Goal: Navigation & Orientation: Find specific page/section

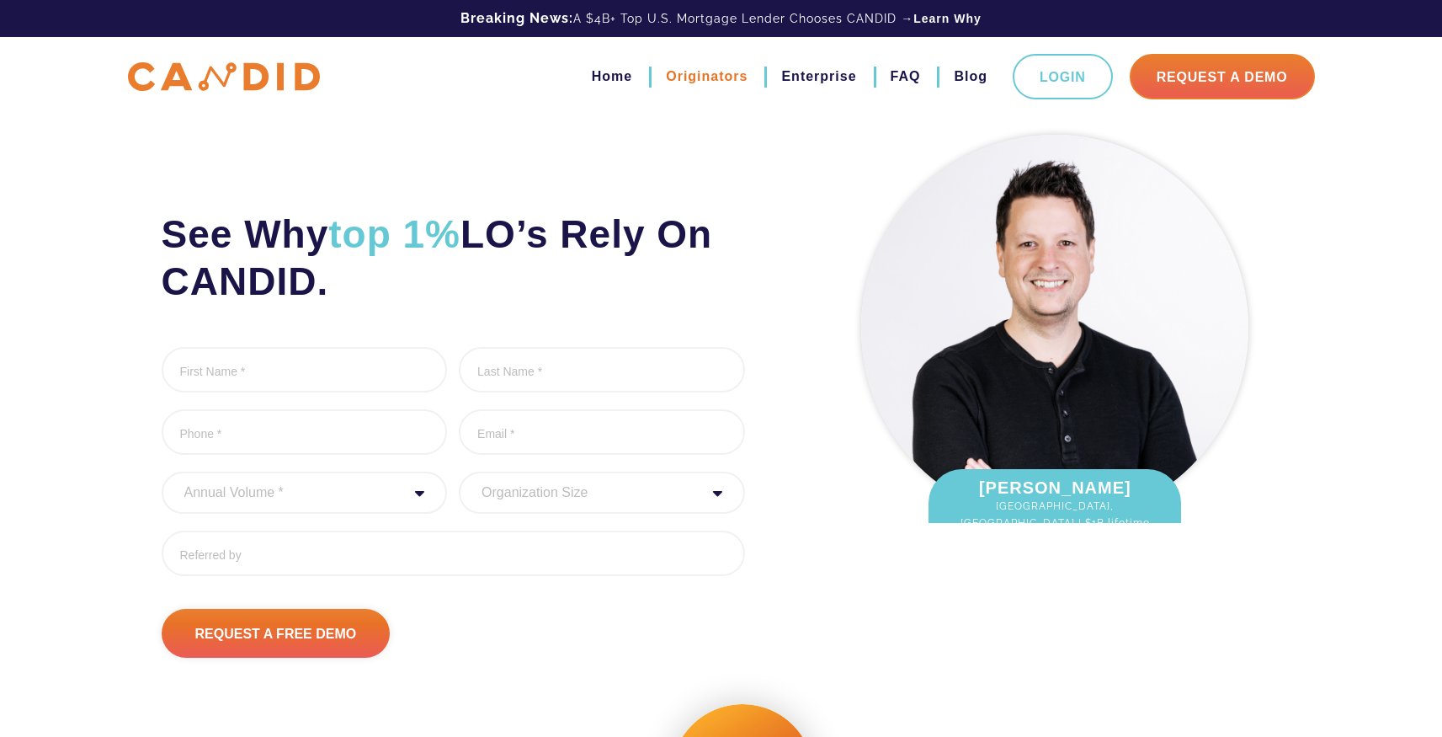
click at [716, 76] on link "Originators" at bounding box center [707, 76] width 82 height 29
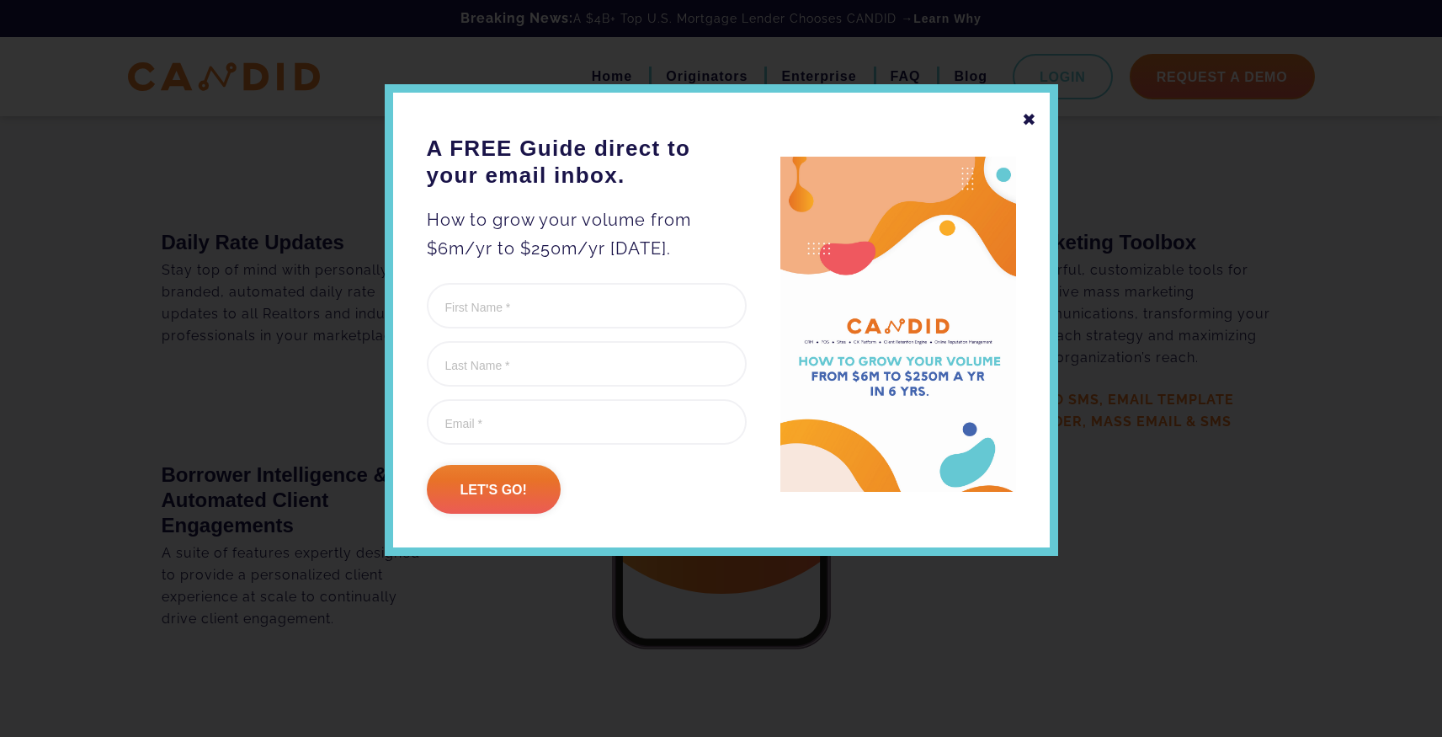
scroll to position [3142, 0]
click at [1030, 118] on div "✖" at bounding box center [1029, 119] width 15 height 29
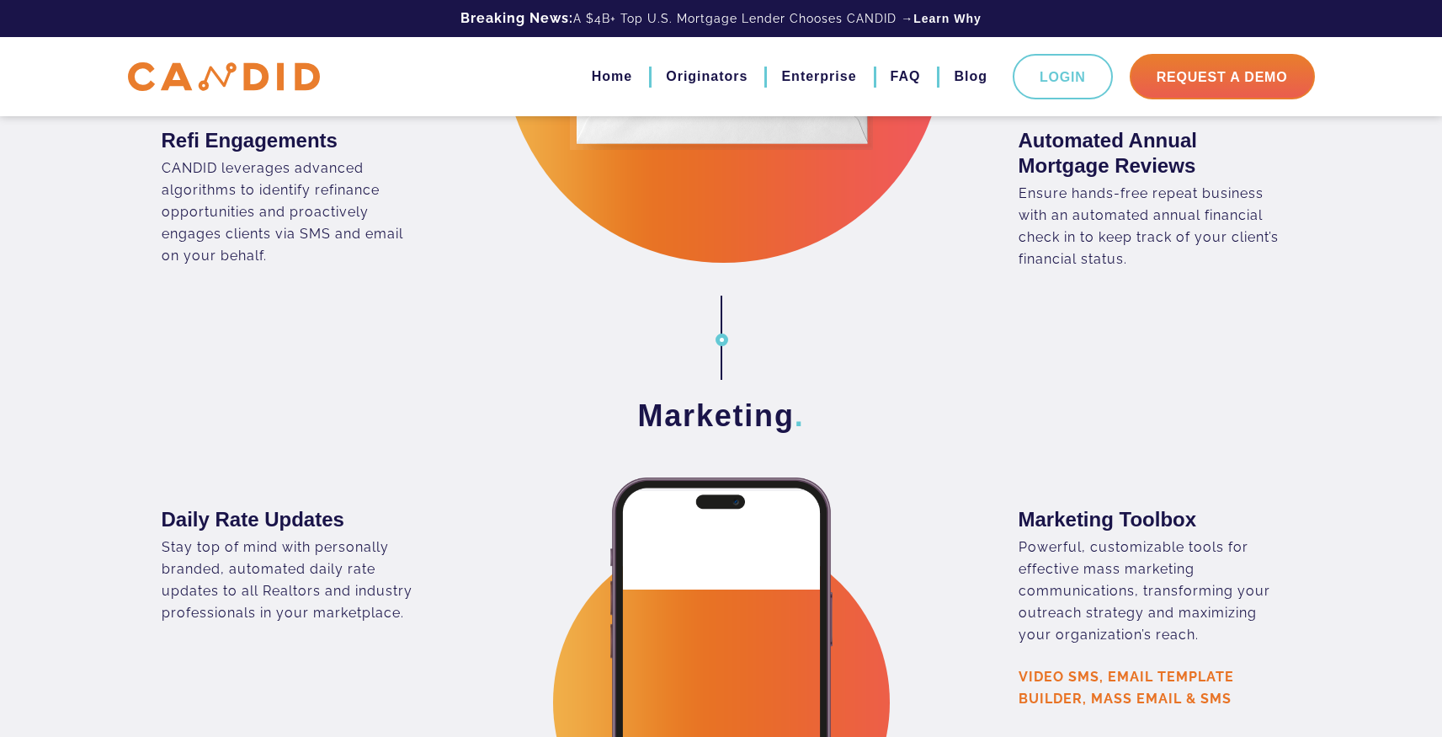
scroll to position [2507, 0]
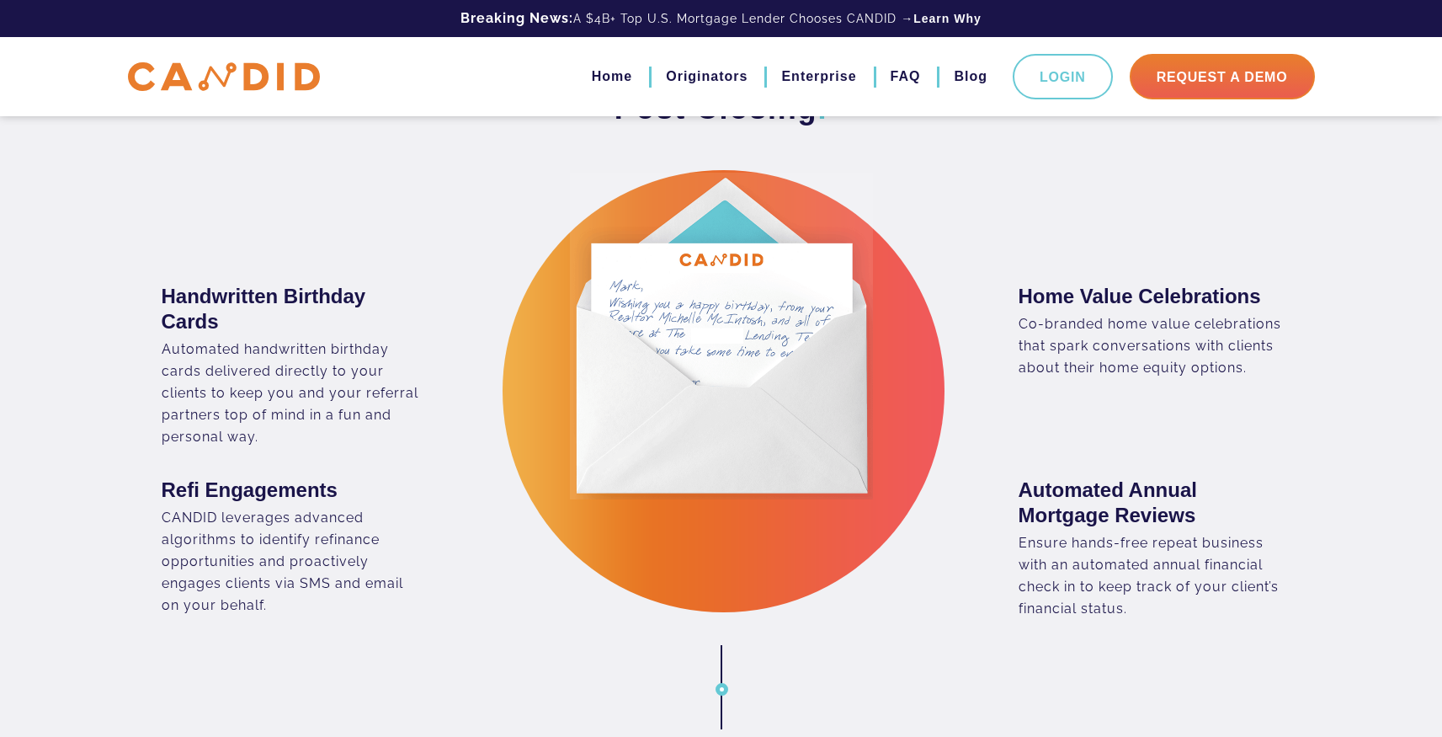
click at [230, 74] on img at bounding box center [224, 76] width 192 height 29
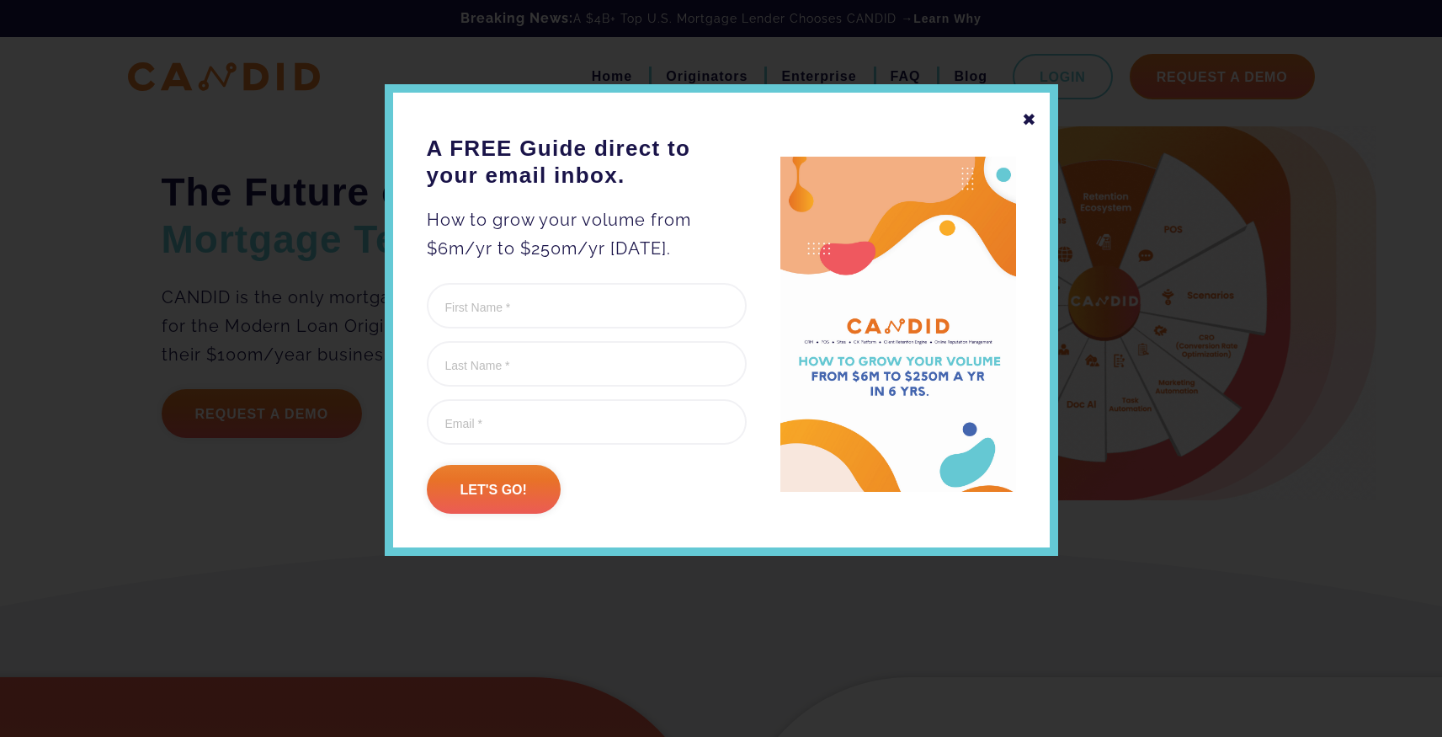
click at [1034, 114] on div "✖" at bounding box center [1029, 119] width 15 height 29
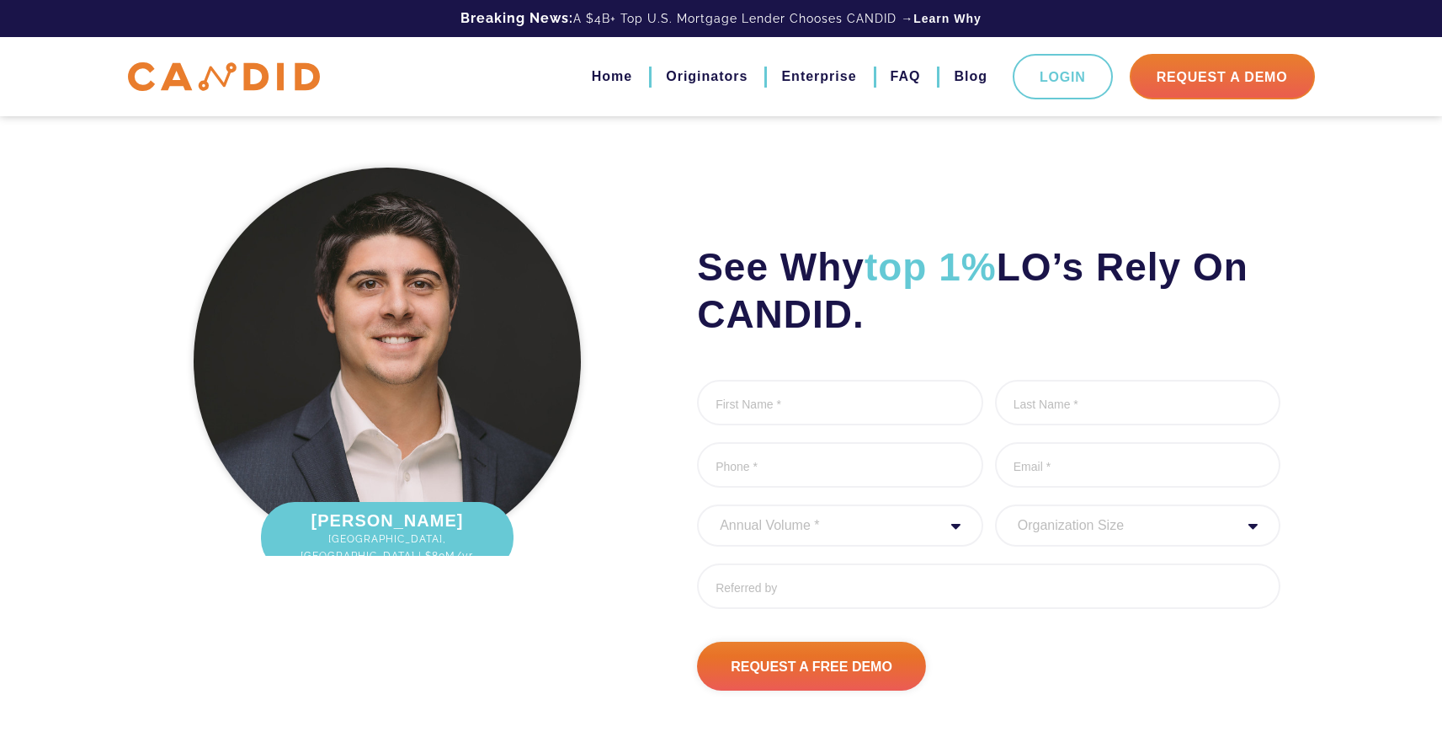
scroll to position [2285, 0]
